Goal: Task Accomplishment & Management: Manage account settings

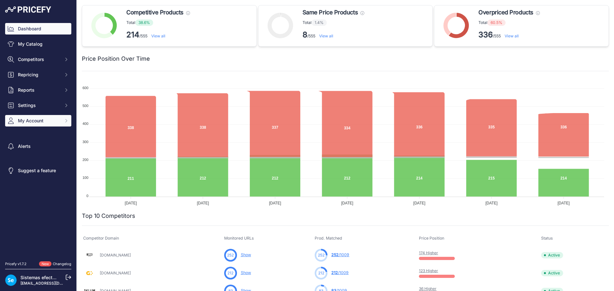
click at [28, 117] on button "My Account" at bounding box center [38, 121] width 66 height 12
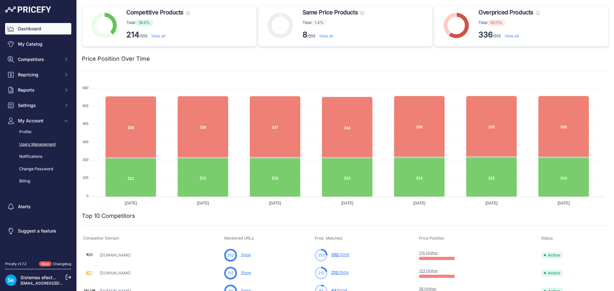
click at [42, 143] on link "Users Management" at bounding box center [38, 144] width 66 height 11
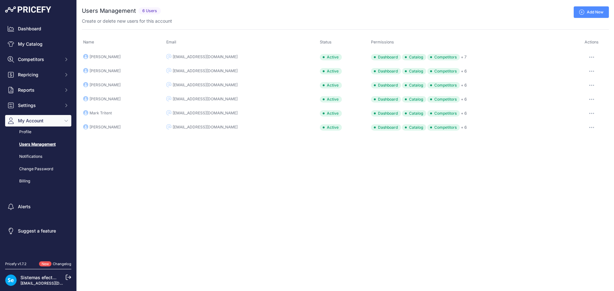
click at [595, 55] on button "button" at bounding box center [591, 57] width 13 height 9
click at [583, 67] on link "Edit" at bounding box center [587, 71] width 41 height 10
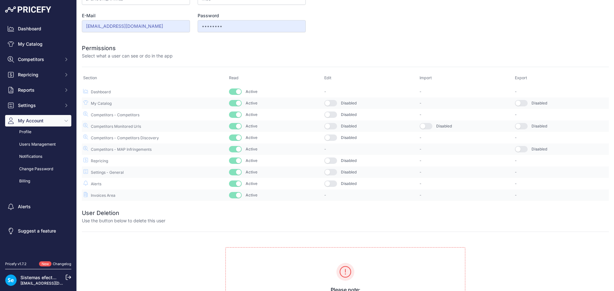
scroll to position [98, 0]
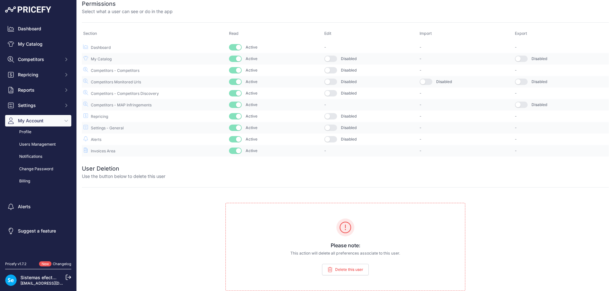
click at [350, 271] on span "Delete this user" at bounding box center [349, 269] width 28 height 5
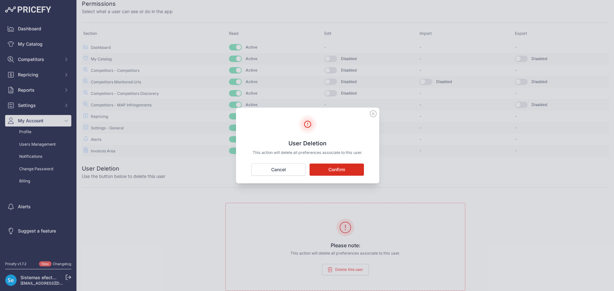
click at [346, 168] on button "Confirm" at bounding box center [336, 170] width 54 height 12
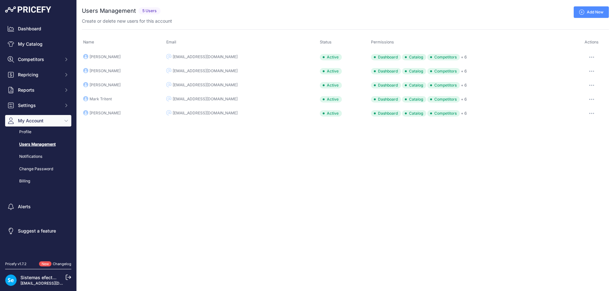
click at [345, 167] on div "Close You are not connected to the internet. ..." at bounding box center [345, 145] width 537 height 291
click at [69, 278] on icon at bounding box center [68, 277] width 5 height 5
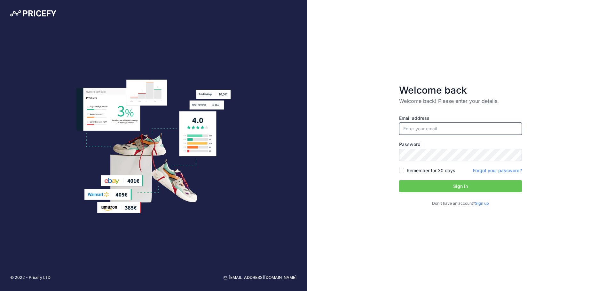
click at [423, 129] on input "email" at bounding box center [460, 129] width 123 height 12
click at [529, 59] on div "Welcome back Welcome back! Please enter your details. Email address Password Si…" at bounding box center [460, 145] width 307 height 291
click at [470, 131] on input "email" at bounding box center [460, 129] width 123 height 12
click at [557, 61] on div "Welcome back Welcome back! Please enter your details. Email address Password Si…" at bounding box center [460, 145] width 307 height 291
click at [445, 128] on input "email" at bounding box center [460, 129] width 123 height 12
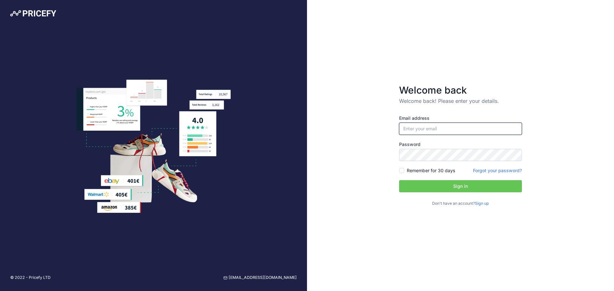
type input "sistemasfrancia@efectoled.com"
click at [450, 186] on button "Sign in" at bounding box center [460, 186] width 123 height 12
click at [432, 133] on input "email" at bounding box center [460, 129] width 123 height 12
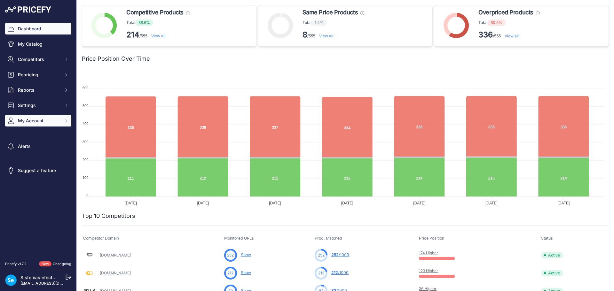
click at [54, 119] on span "My Account" at bounding box center [39, 121] width 42 height 6
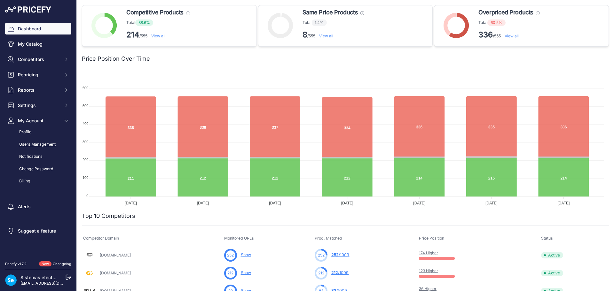
click at [51, 143] on link "Users Management" at bounding box center [38, 144] width 66 height 11
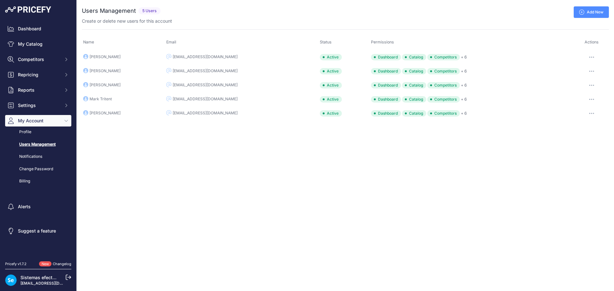
click at [595, 10] on link "Add New" at bounding box center [591, 12] width 35 height 12
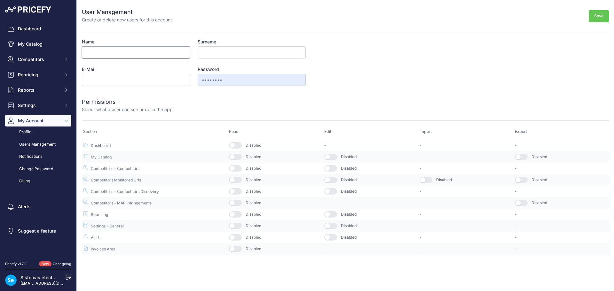
click at [109, 57] on input "Name" at bounding box center [136, 52] width 108 height 12
type input "Paco"
type input "Mas"
click at [599, 16] on button "Save" at bounding box center [599, 16] width 20 height 12
click at [152, 77] on input "pmasfr" at bounding box center [136, 80] width 108 height 12
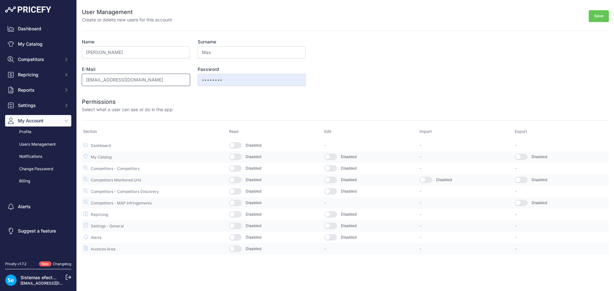
type input "[EMAIL_ADDRESS][DOMAIN_NAME]"
click at [594, 16] on button "Save" at bounding box center [599, 16] width 20 height 12
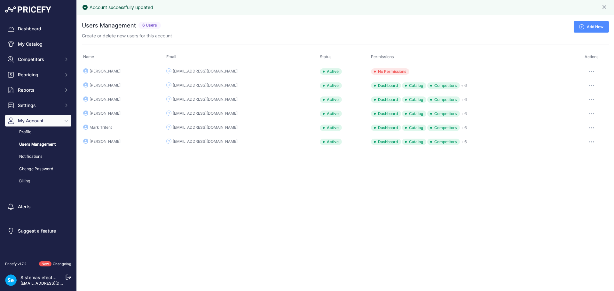
click at [592, 71] on icon "button" at bounding box center [591, 71] width 5 height 1
click at [583, 81] on link "Edit" at bounding box center [587, 85] width 41 height 10
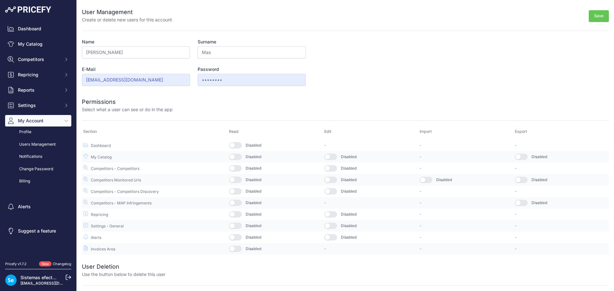
click at [237, 145] on button "button" at bounding box center [235, 145] width 13 height 6
drag, startPoint x: 236, startPoint y: 154, endPoint x: 239, endPoint y: 162, distance: 8.3
click at [236, 155] on button "button" at bounding box center [235, 157] width 13 height 6
click at [239, 166] on button "button" at bounding box center [235, 168] width 13 height 6
click at [237, 180] on button "button" at bounding box center [235, 180] width 13 height 6
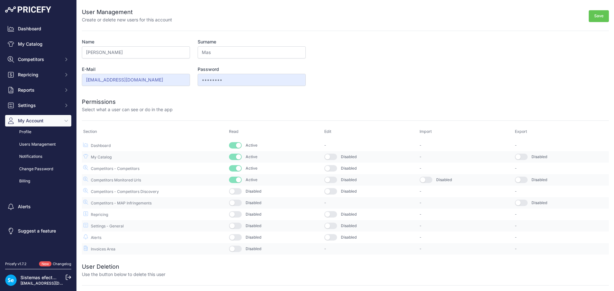
click at [237, 189] on button "button" at bounding box center [235, 191] width 13 height 6
click at [238, 203] on button "button" at bounding box center [235, 203] width 13 height 6
click at [237, 215] on button "button" at bounding box center [235, 214] width 13 height 6
click at [237, 227] on button "button" at bounding box center [235, 226] width 13 height 6
click at [237, 239] on button "button" at bounding box center [235, 237] width 13 height 6
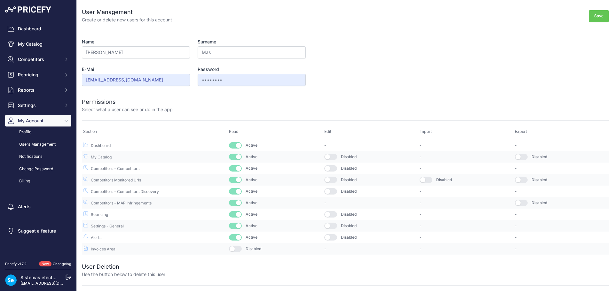
click at [237, 248] on button "button" at bounding box center [235, 249] width 13 height 6
click at [597, 12] on button "Save" at bounding box center [599, 16] width 20 height 12
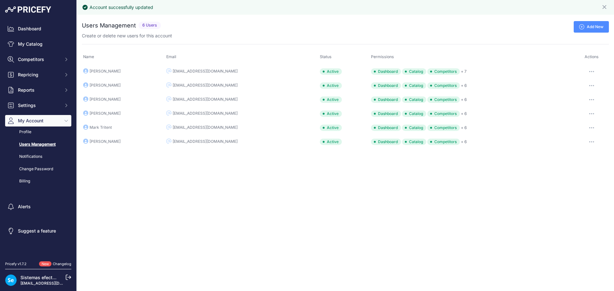
click at [423, 15] on div "You are not connected to the internet. Users Management" at bounding box center [345, 85] width 527 height 141
click at [66, 278] on icon at bounding box center [69, 278] width 6 height 6
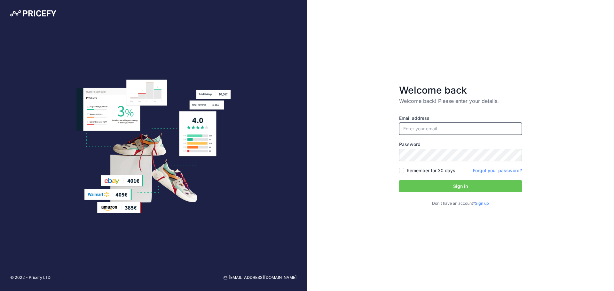
click at [412, 130] on input "email" at bounding box center [460, 129] width 123 height 12
type input "[EMAIL_ADDRESS][DOMAIN_NAME]"
click at [467, 182] on button "Sign in" at bounding box center [460, 186] width 123 height 12
